Goal: Check status: Check status

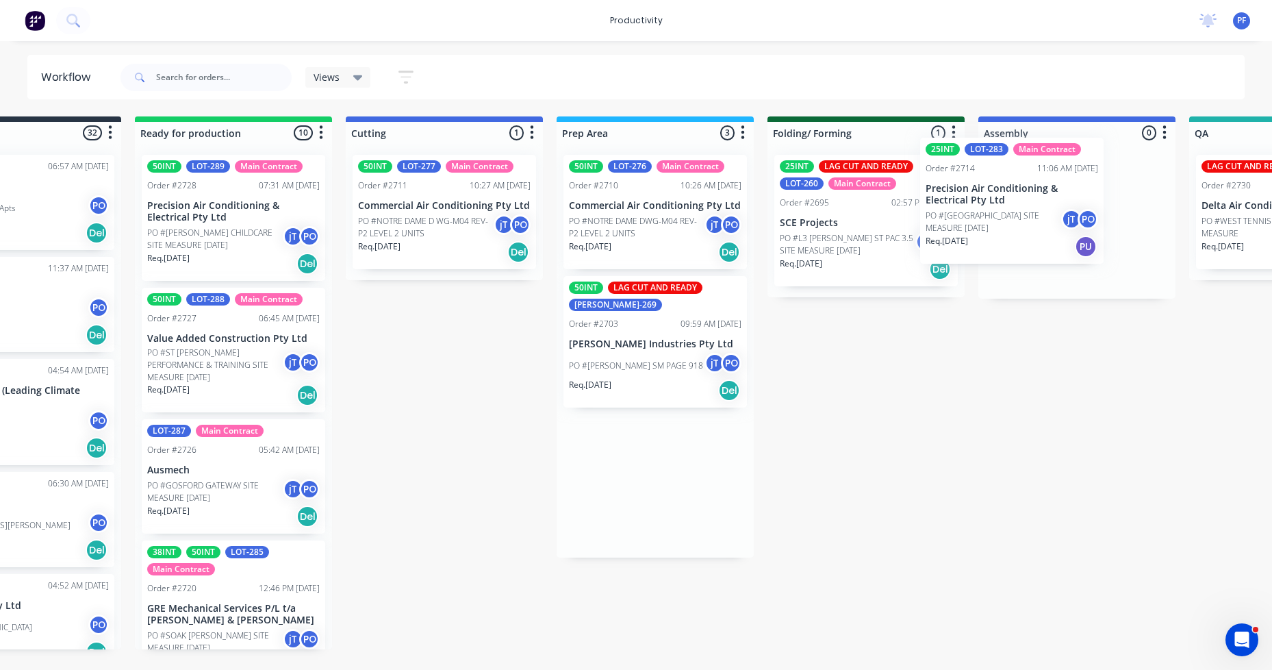
drag, startPoint x: 781, startPoint y: 218, endPoint x: 1038, endPoint y: 205, distance: 257.7
click at [1038, 205] on div "Submitted 32 Order #240 06:57 AM [DATE] Retro Air PO #Freshwater Apts PO Req. […" at bounding box center [1224, 382] width 2680 height 533
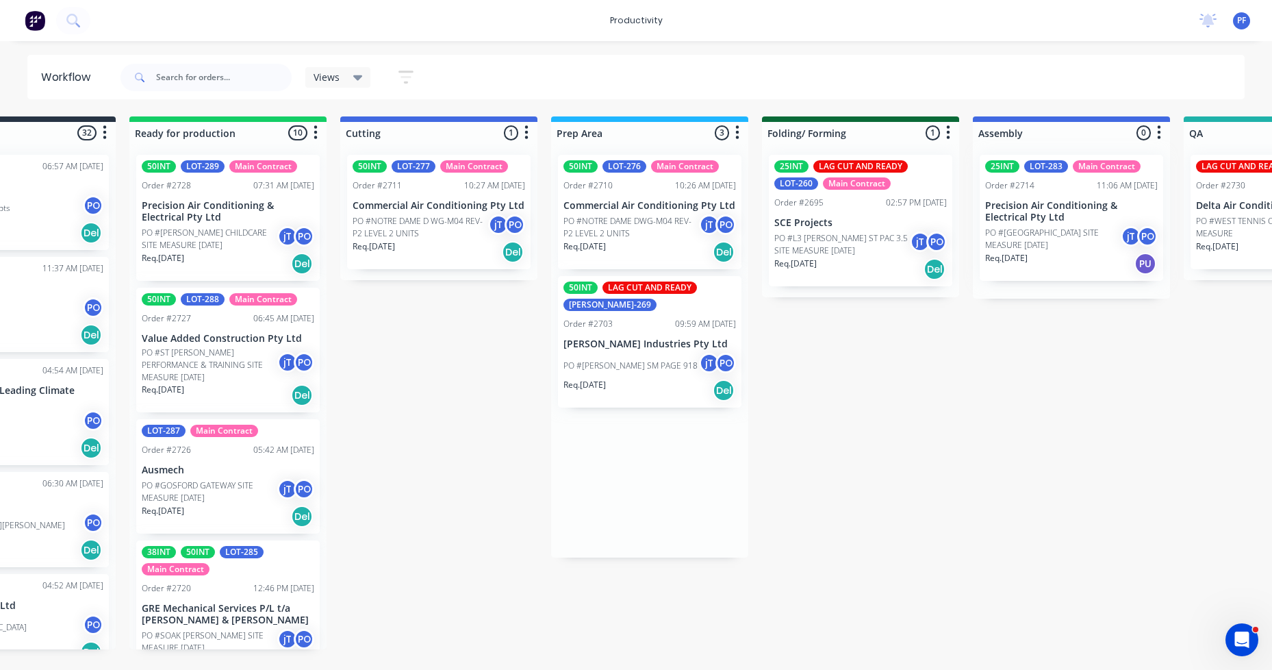
click at [1038, 205] on div at bounding box center [1071, 221] width 197 height 155
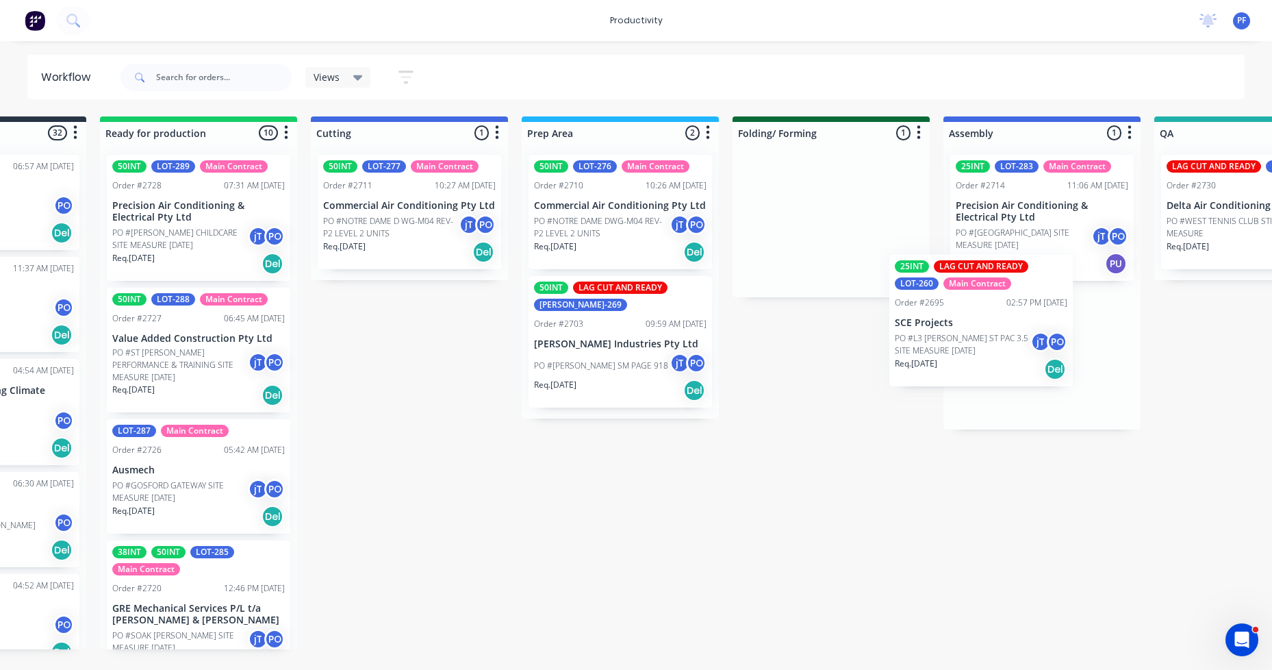
drag, startPoint x: 893, startPoint y: 226, endPoint x: 1013, endPoint y: 323, distance: 154.8
click at [1020, 329] on div "Submitted 32 Order #240 06:57 AM [DATE] Retro Air PO #Freshwater Apts PO Req. […" at bounding box center [1189, 382] width 2680 height 533
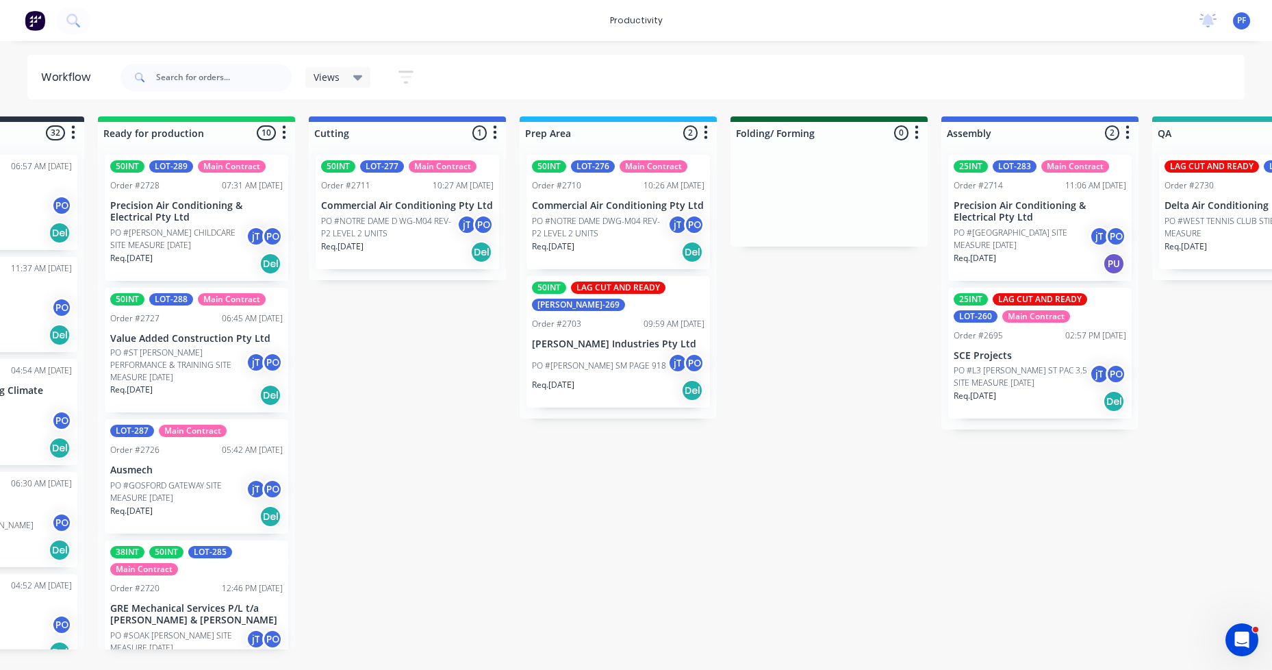
click at [1000, 227] on p "PO #[GEOGRAPHIC_DATA] SITE MEASURE [DATE]" at bounding box center [1022, 239] width 136 height 25
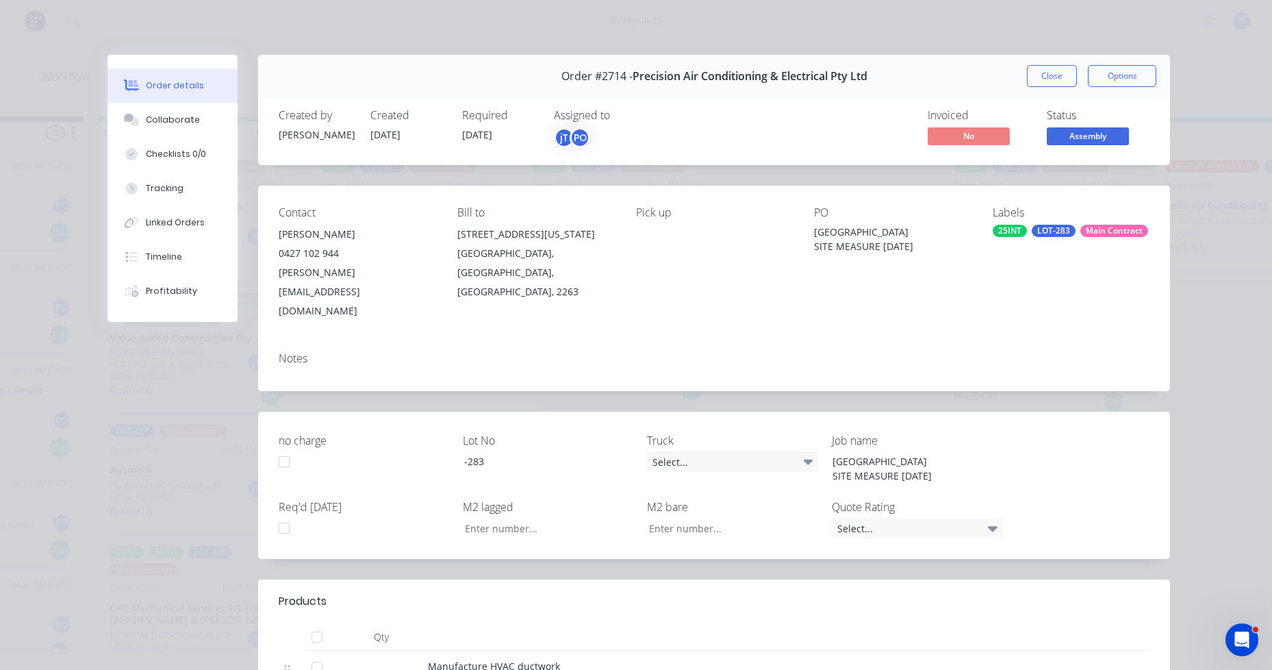
click at [1080, 237] on div "Main Contract" at bounding box center [1114, 231] width 68 height 12
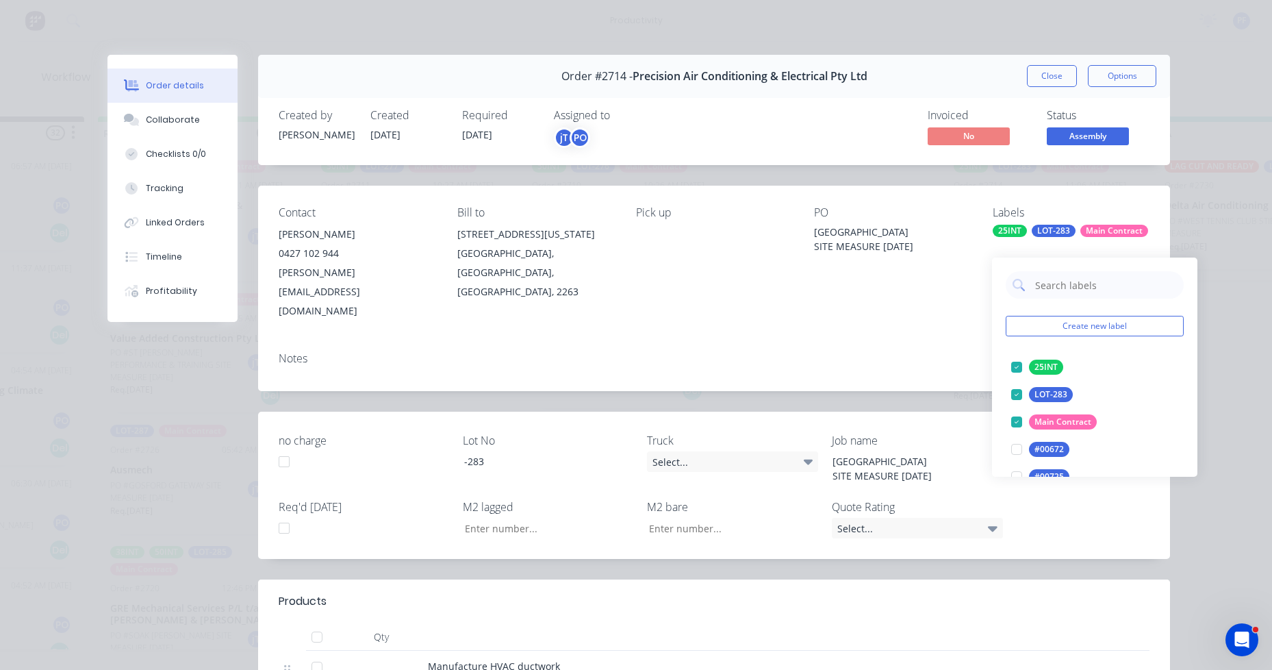
click at [1032, 279] on div at bounding box center [1095, 284] width 178 height 27
click at [1036, 283] on input "text" at bounding box center [1105, 284] width 143 height 27
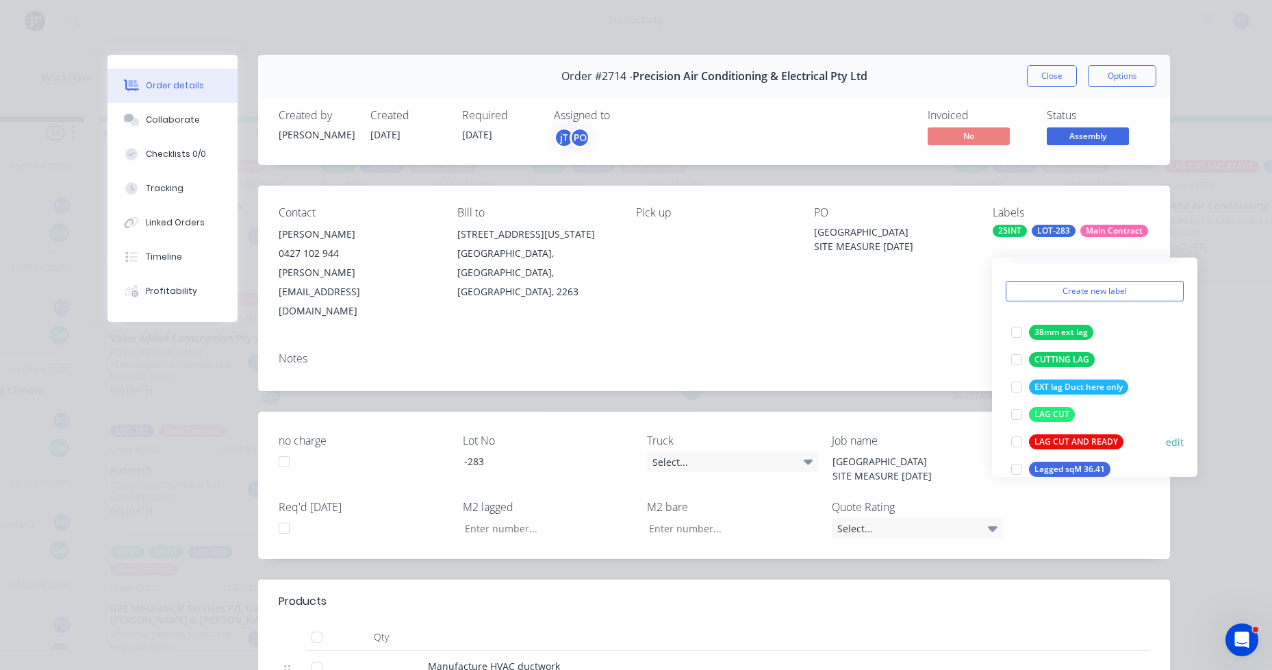
scroll to position [68, 0]
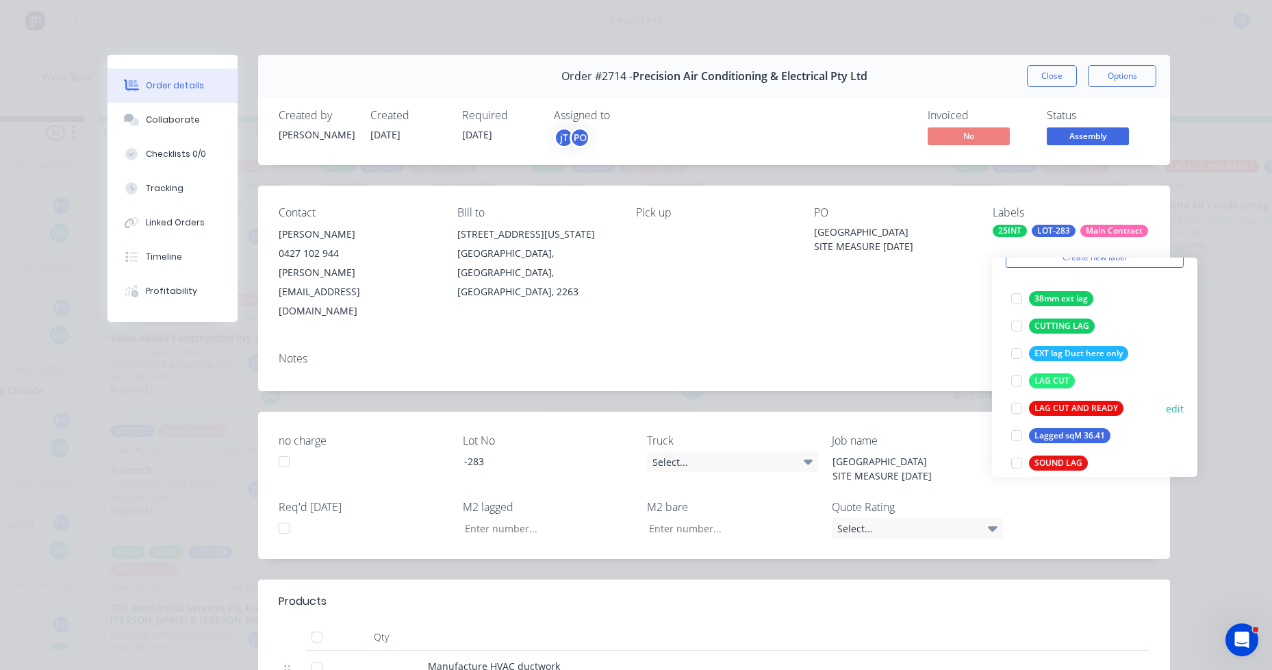
type input "lag"
click at [1038, 408] on div "LAG CUT AND READY" at bounding box center [1076, 407] width 94 height 15
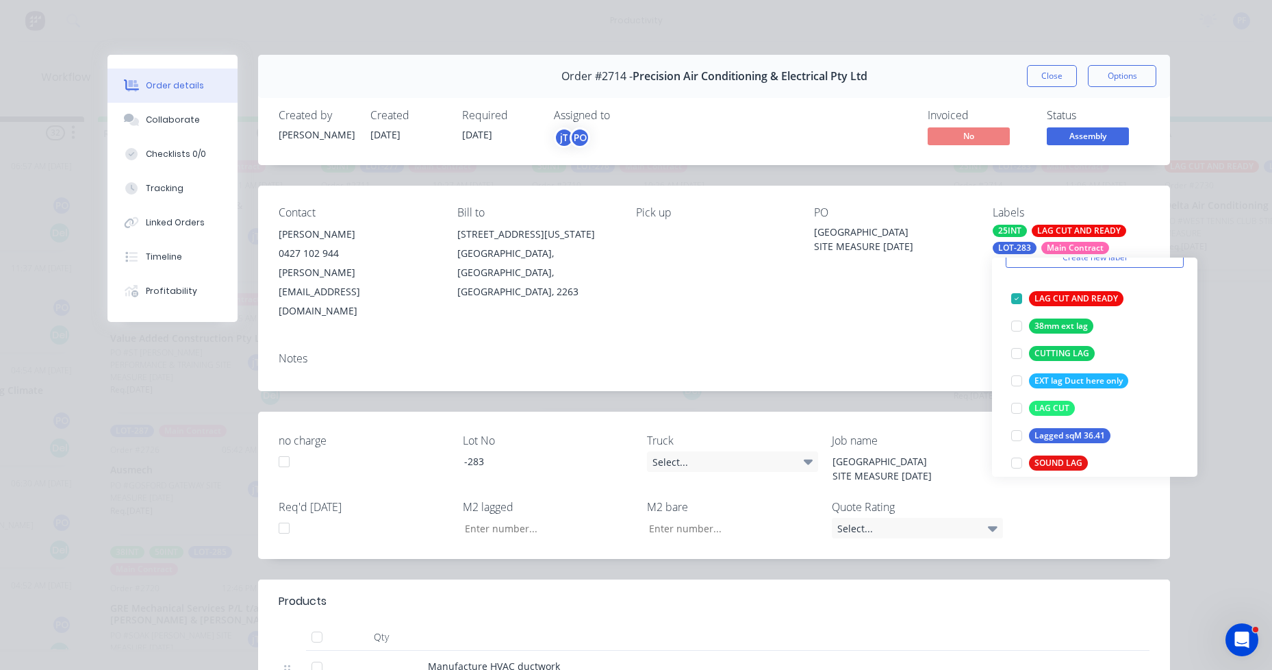
click at [943, 301] on div "Contact [PERSON_NAME] [PHONE_NUMBER] [PERSON_NAME][EMAIL_ADDRESS][DOMAIN_NAME] …" at bounding box center [714, 263] width 912 height 155
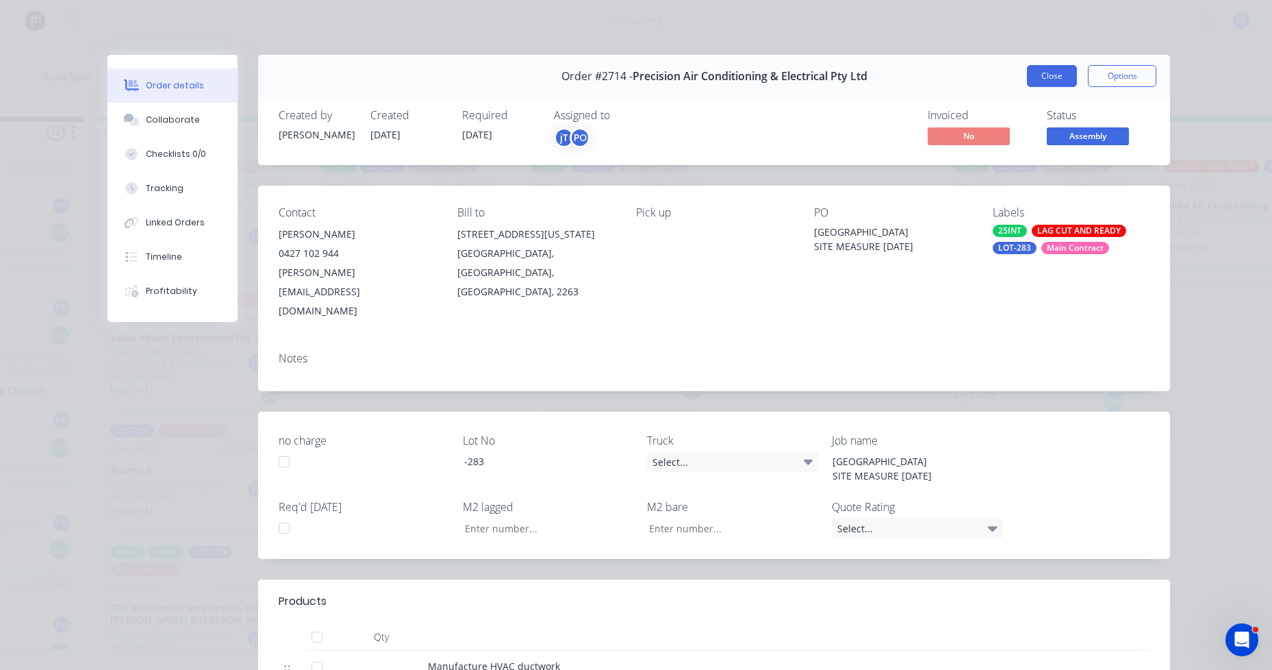
click at [1045, 80] on button "Close" at bounding box center [1052, 76] width 50 height 22
